Goal: Information Seeking & Learning: Learn about a topic

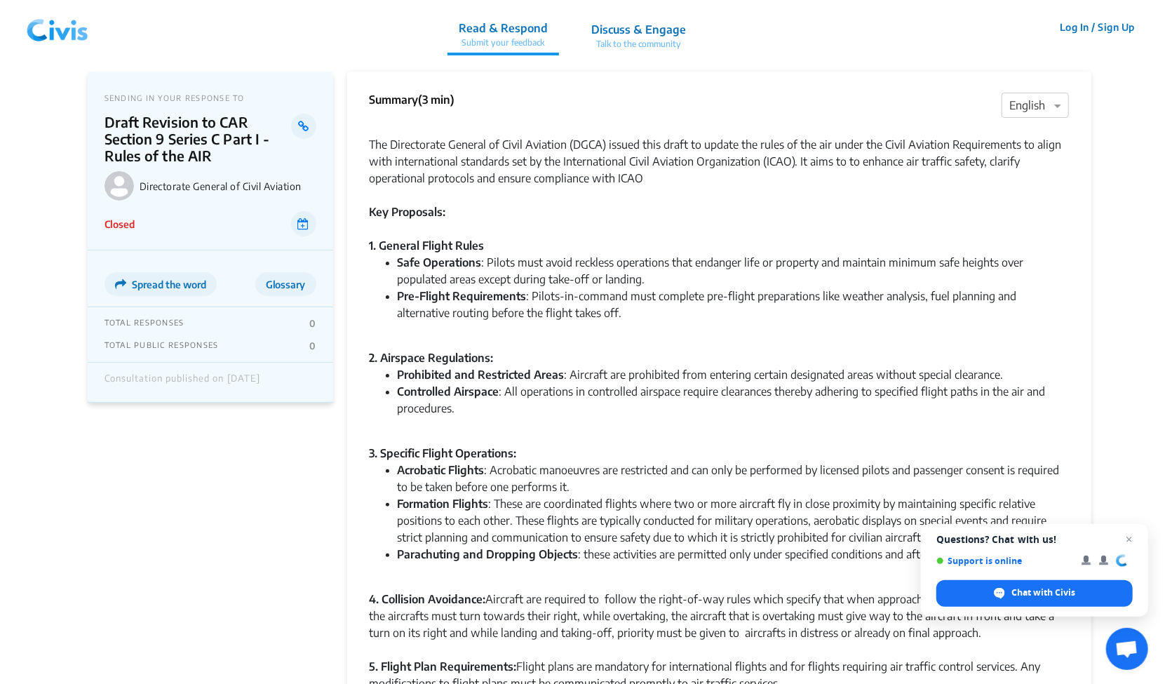
click at [1129, 536] on span "Open chat" at bounding box center [1130, 540] width 18 height 18
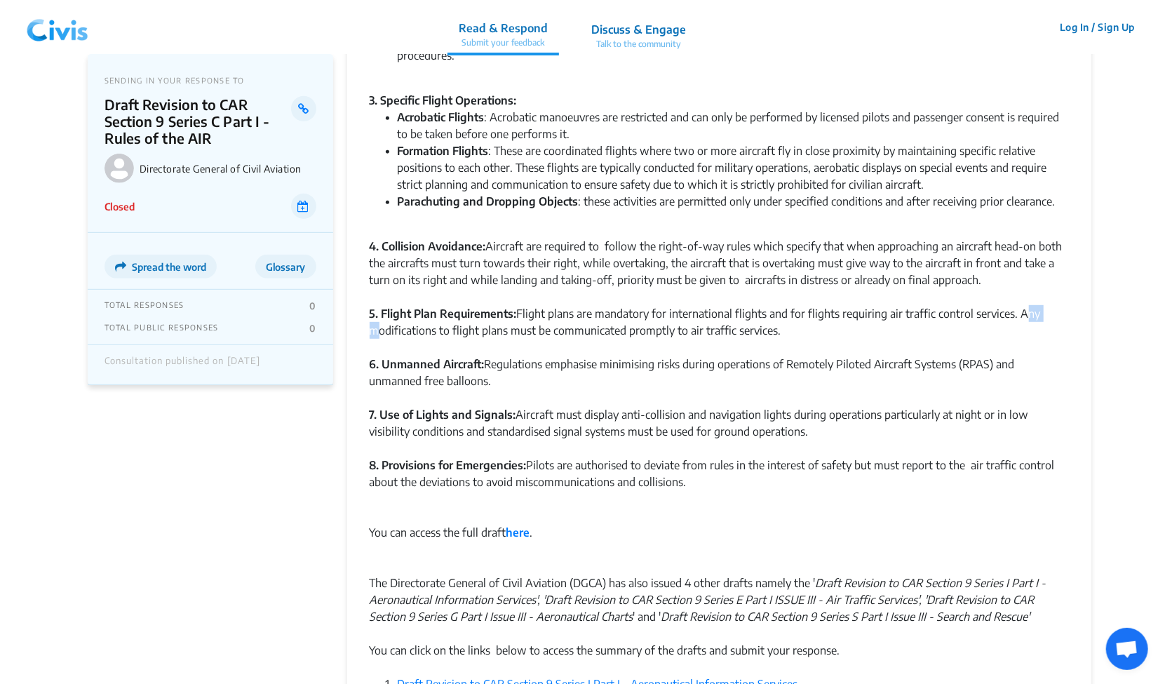
scroll to position [354, 0]
drag, startPoint x: 869, startPoint y: 563, endPoint x: 544, endPoint y: 511, distance: 329.1
click at [544, 511] on div at bounding box center [720, 507] width 700 height 34
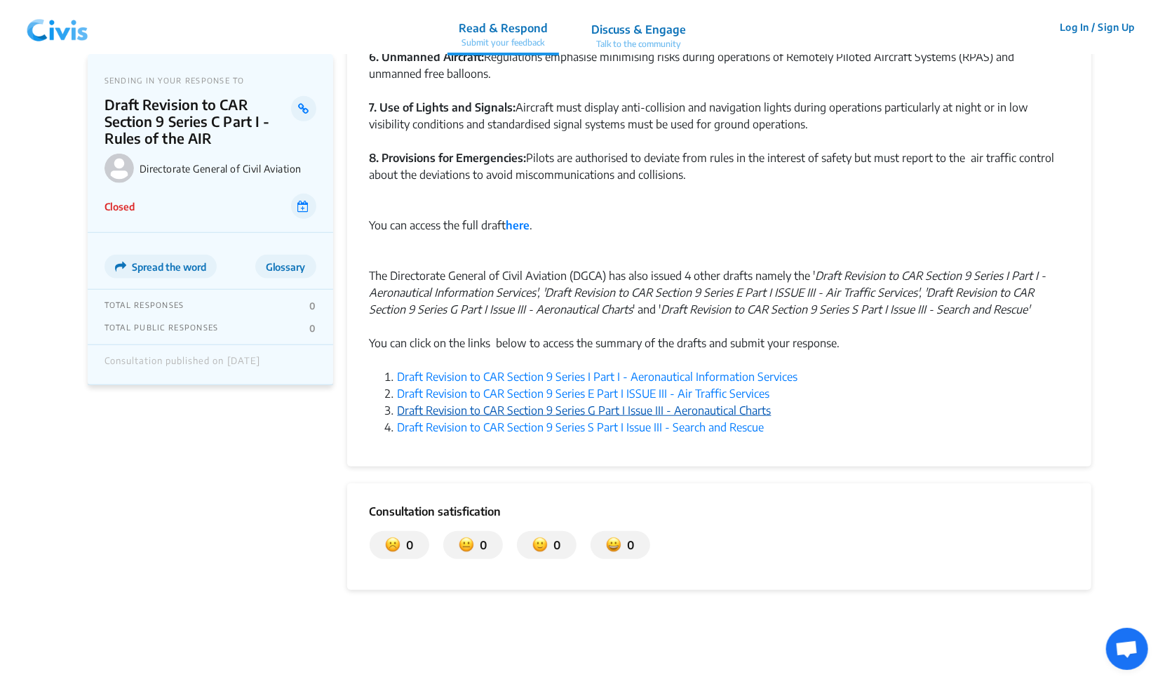
scroll to position [663, 0]
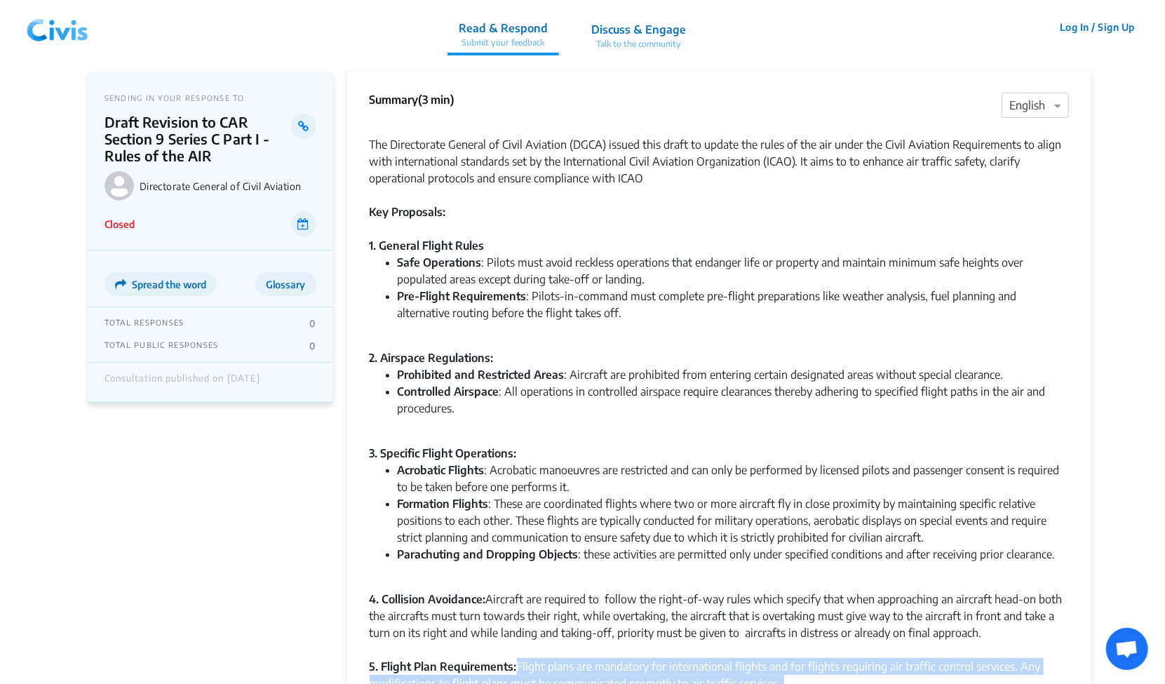
click at [1083, 675] on div "Summary (3 min) × English The Directorate General of Civil Aviation (DGCA) issu…" at bounding box center [719, 599] width 745 height 1055
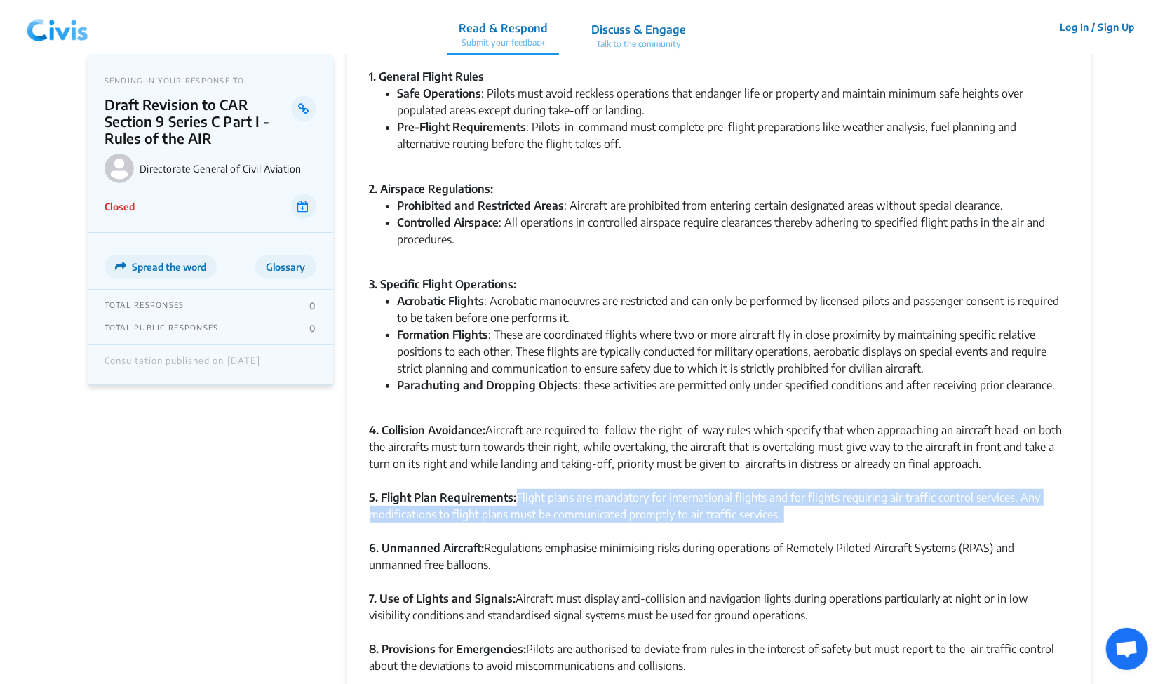
scroll to position [170, 0]
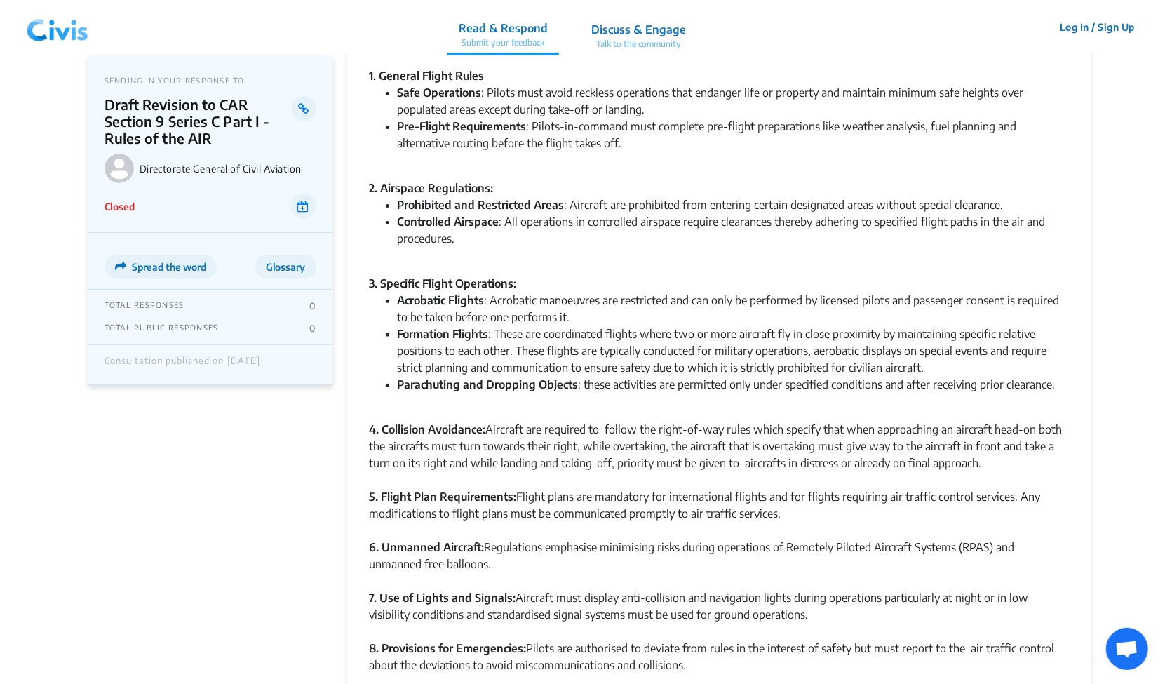
click at [582, 597] on div "7. Use of Lights and Signals: Aircraft must display anti-collision and navigati…" at bounding box center [720, 614] width 700 height 51
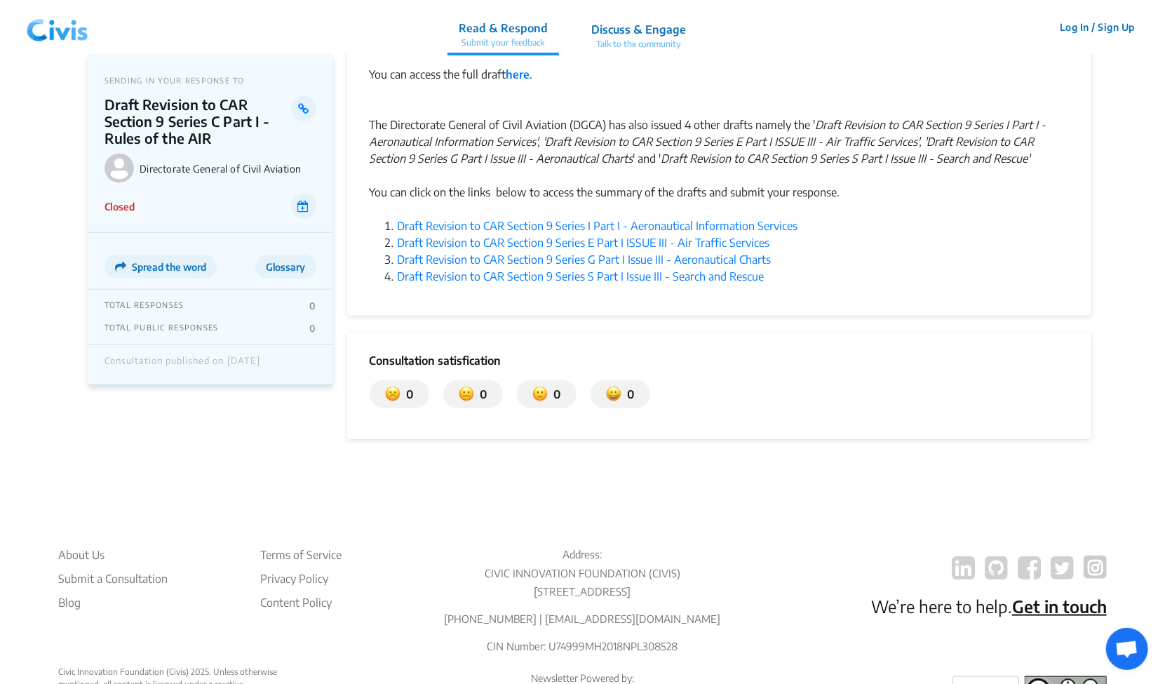
scroll to position [894, 0]
